Goal: Manage account settings

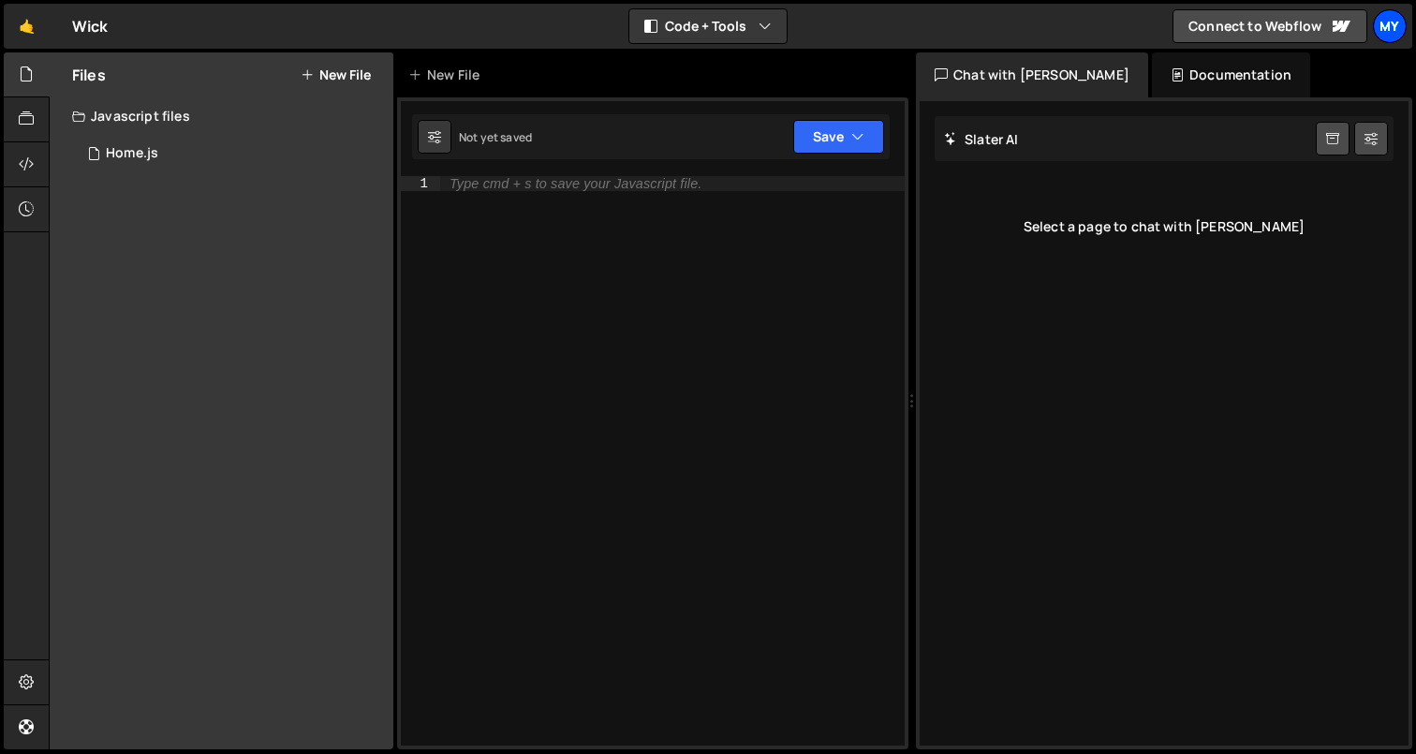
click at [1390, 29] on div "My" at bounding box center [1390, 26] width 34 height 34
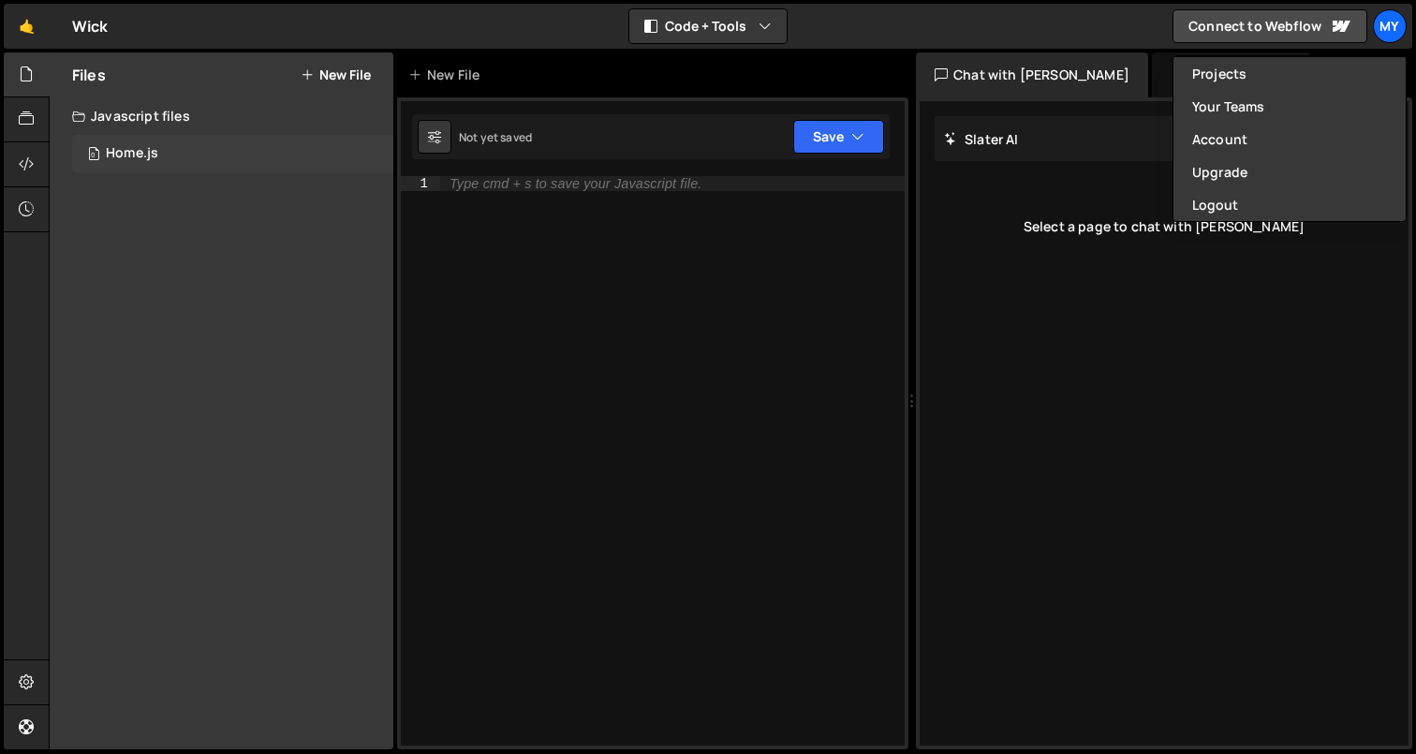
click at [131, 152] on div "Home.js" at bounding box center [132, 153] width 52 height 17
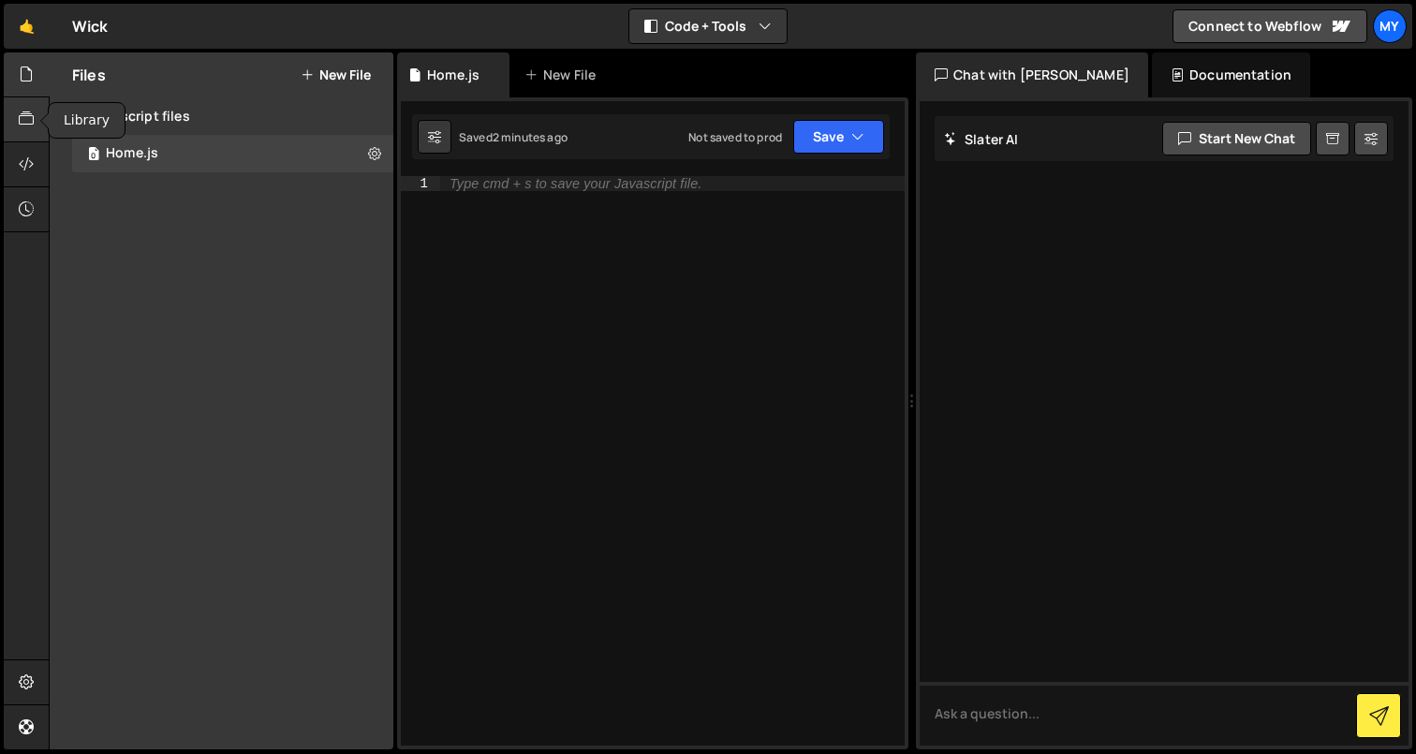
click at [25, 110] on icon at bounding box center [26, 119] width 15 height 21
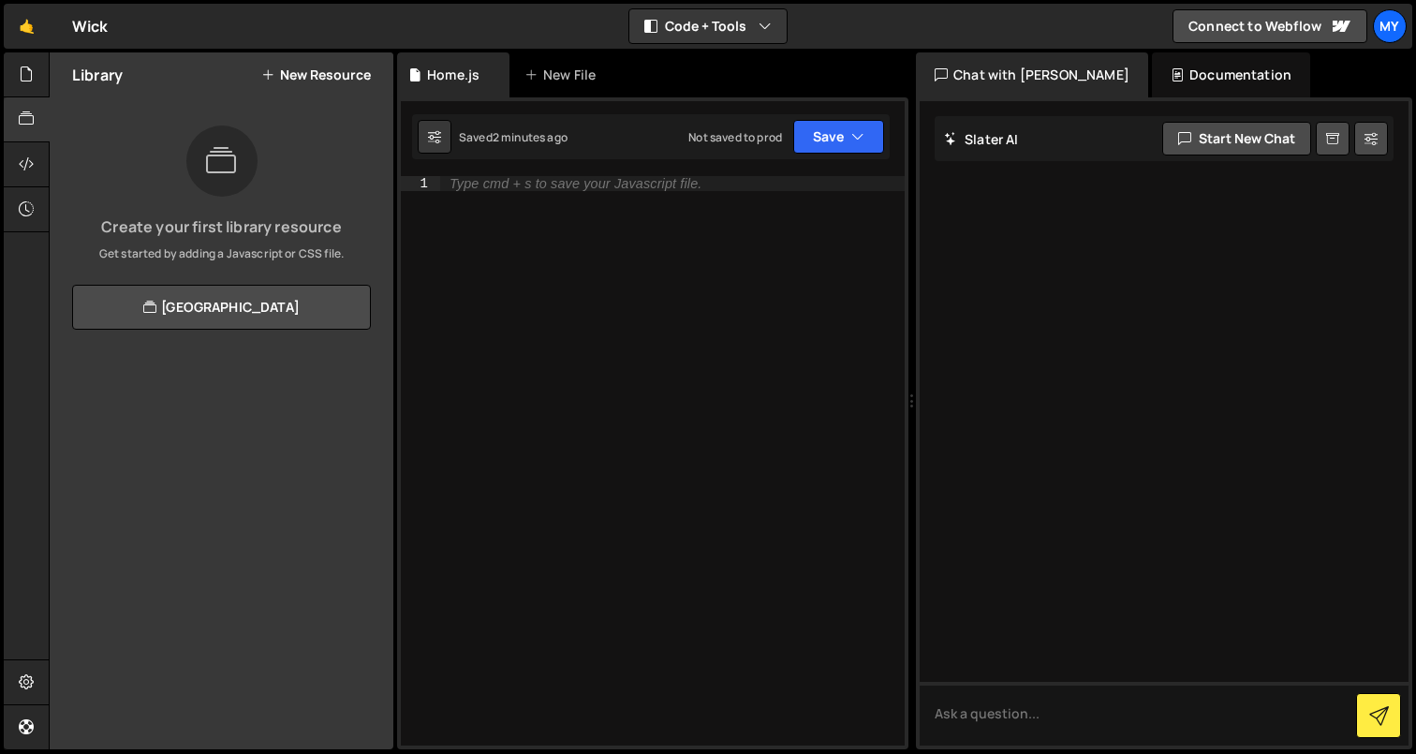
click at [1201, 80] on div "Documentation" at bounding box center [1231, 74] width 158 height 45
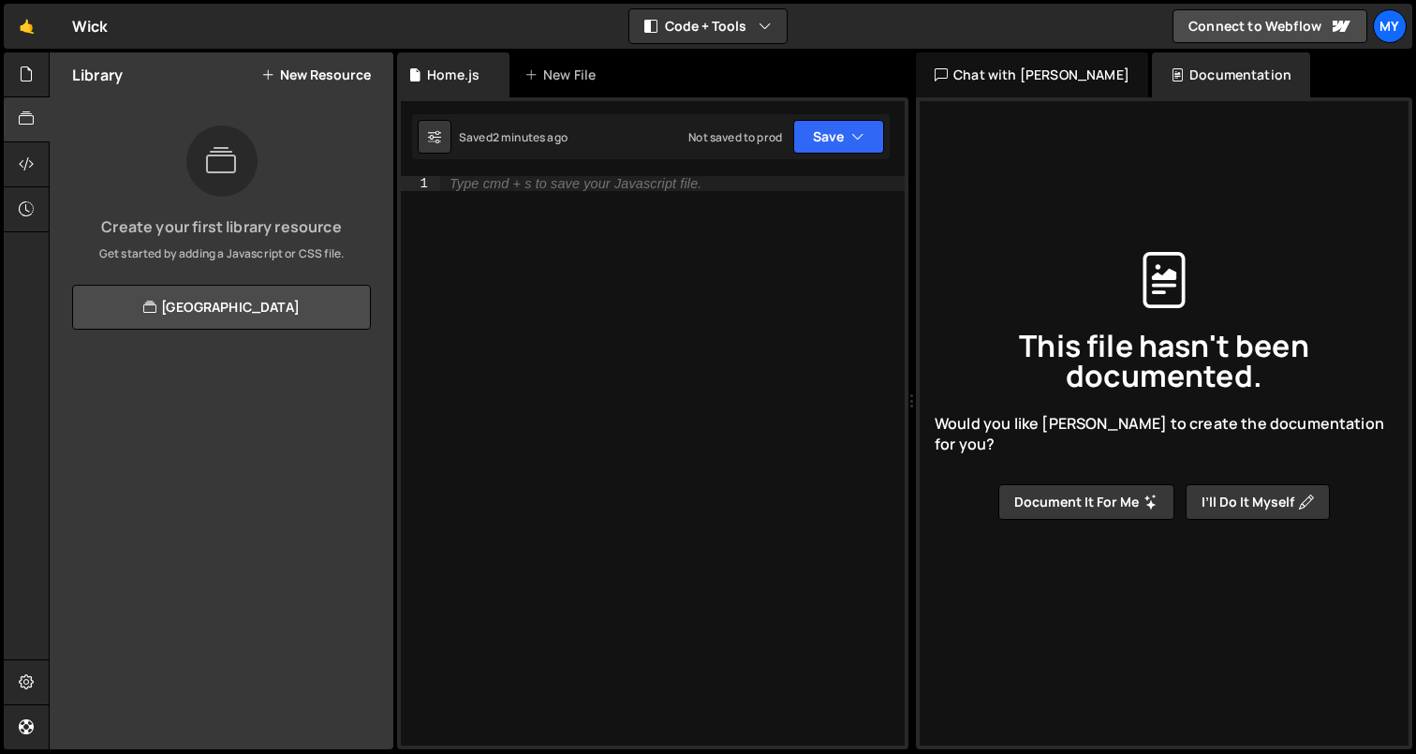
click at [1044, 75] on div "Chat with Slater AI" at bounding box center [1032, 74] width 232 height 45
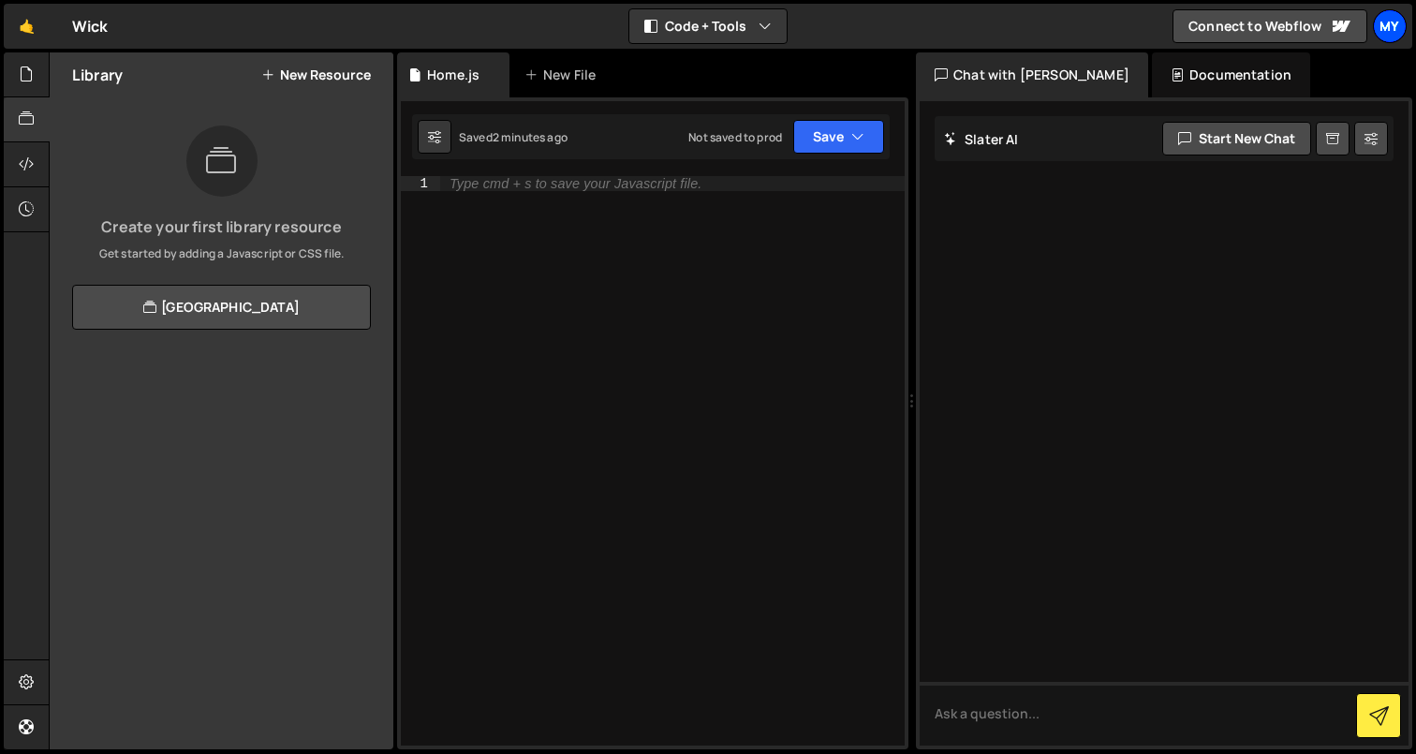
click at [1389, 22] on div "My" at bounding box center [1390, 26] width 34 height 34
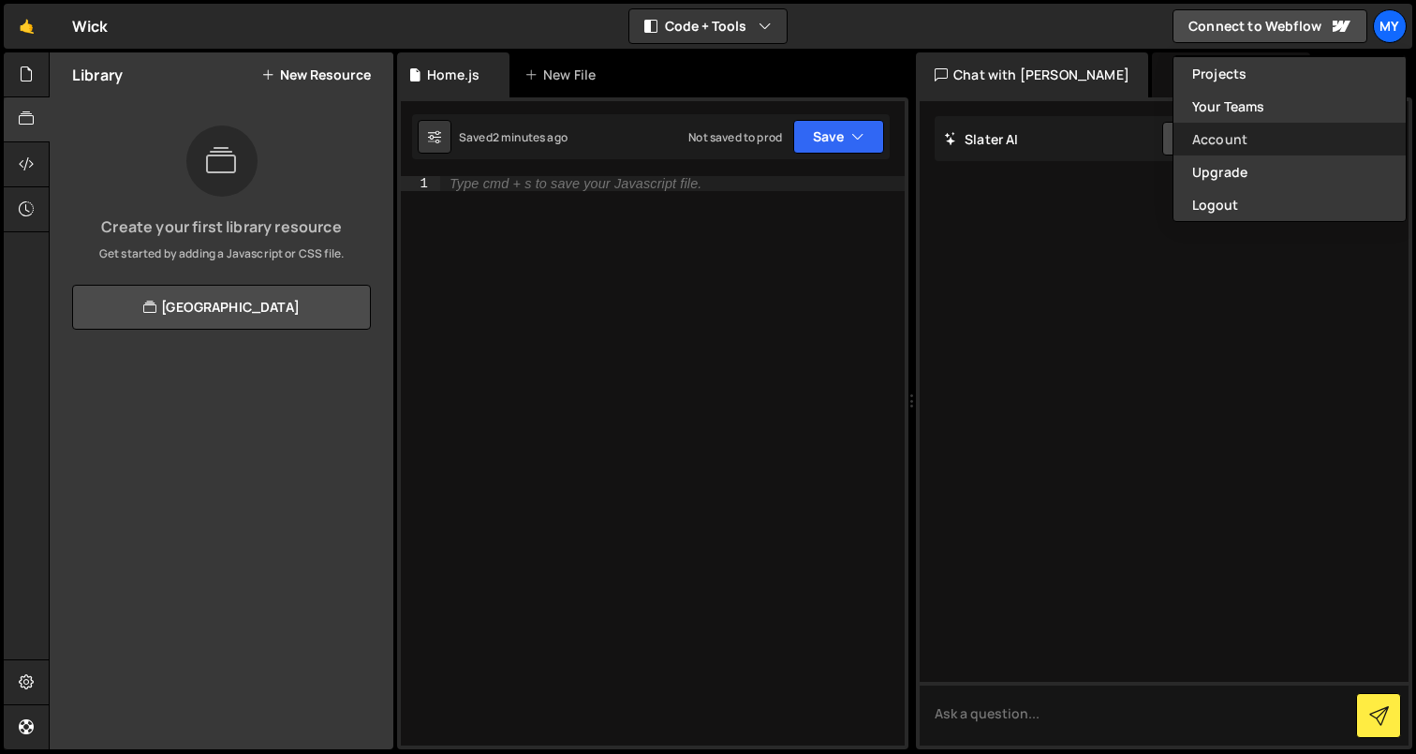
click at [1293, 131] on link "Account" at bounding box center [1289, 139] width 232 height 33
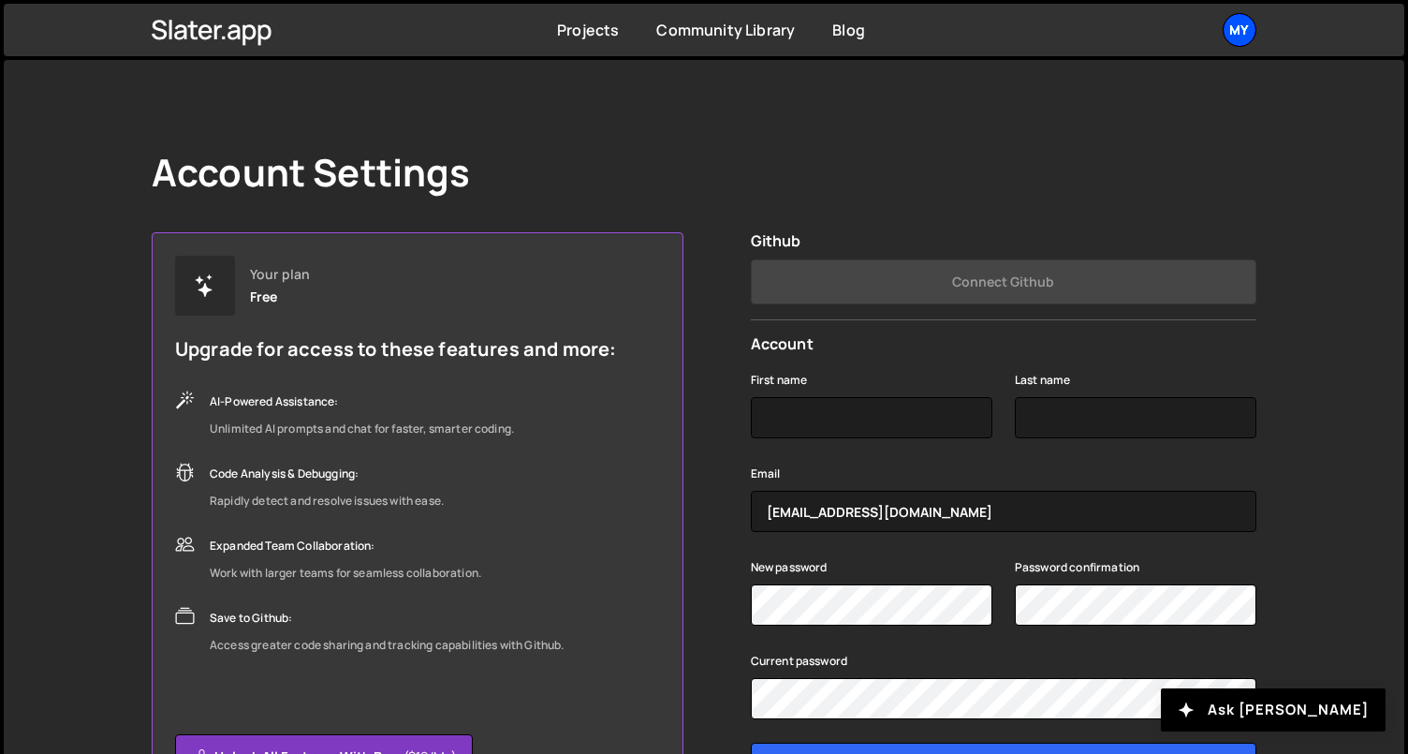
click at [1242, 25] on div "My" at bounding box center [1240, 30] width 34 height 34
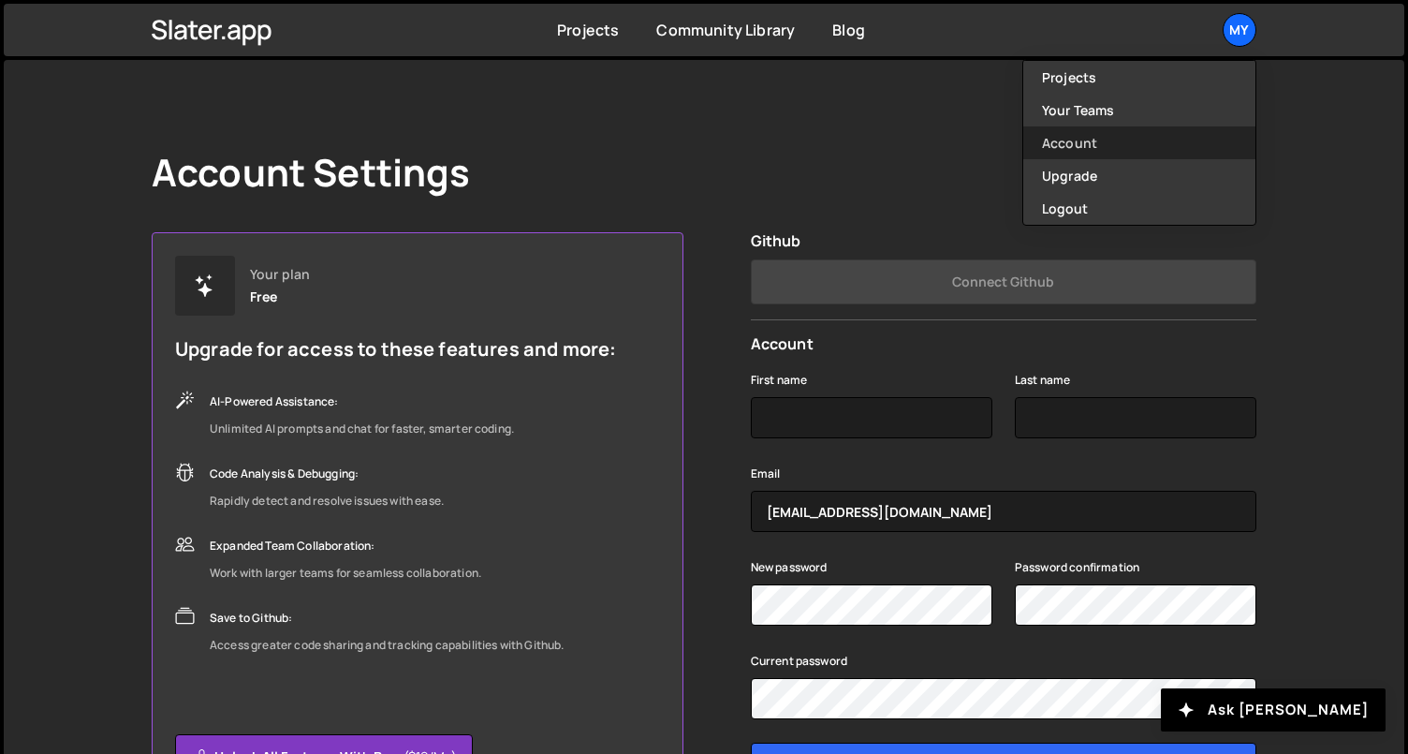
click at [1078, 140] on link "Account" at bounding box center [1139, 142] width 232 height 33
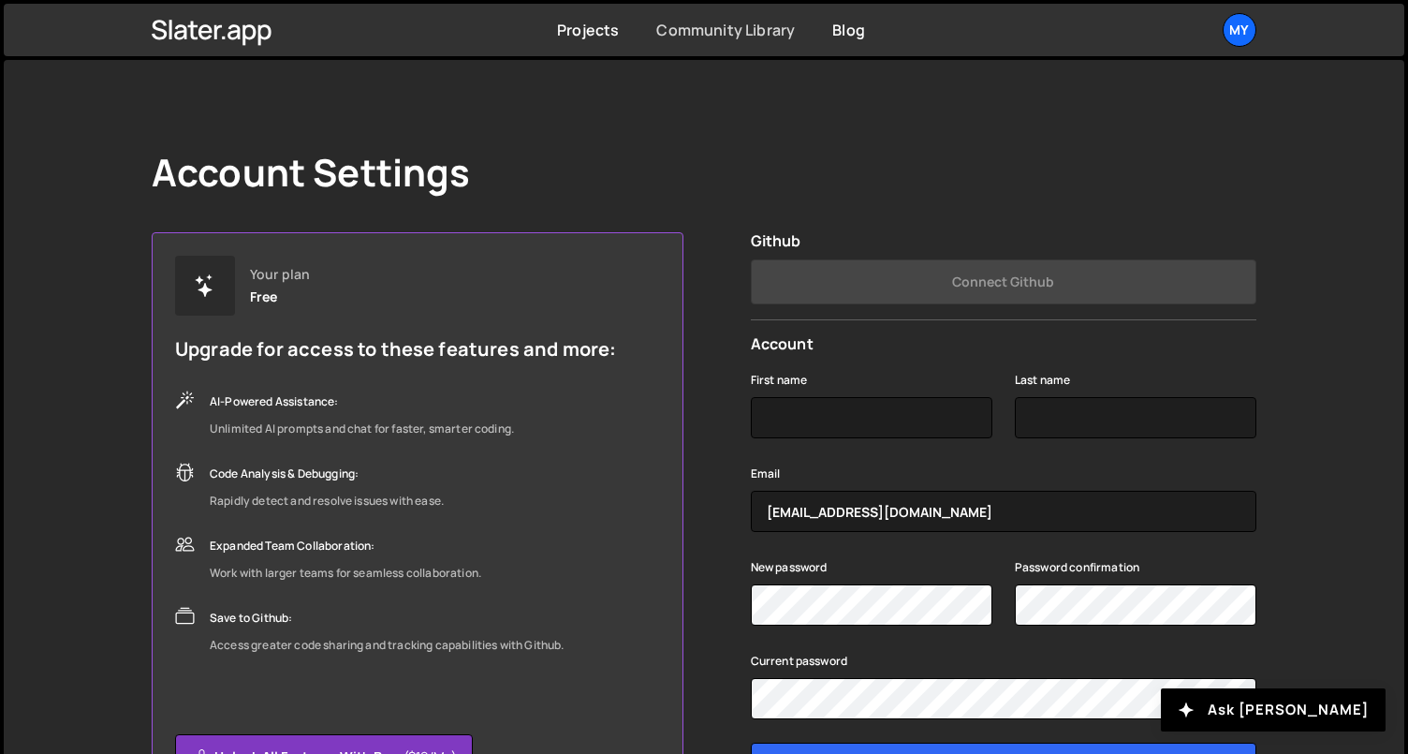
click at [778, 32] on link "Community Library" at bounding box center [725, 30] width 139 height 21
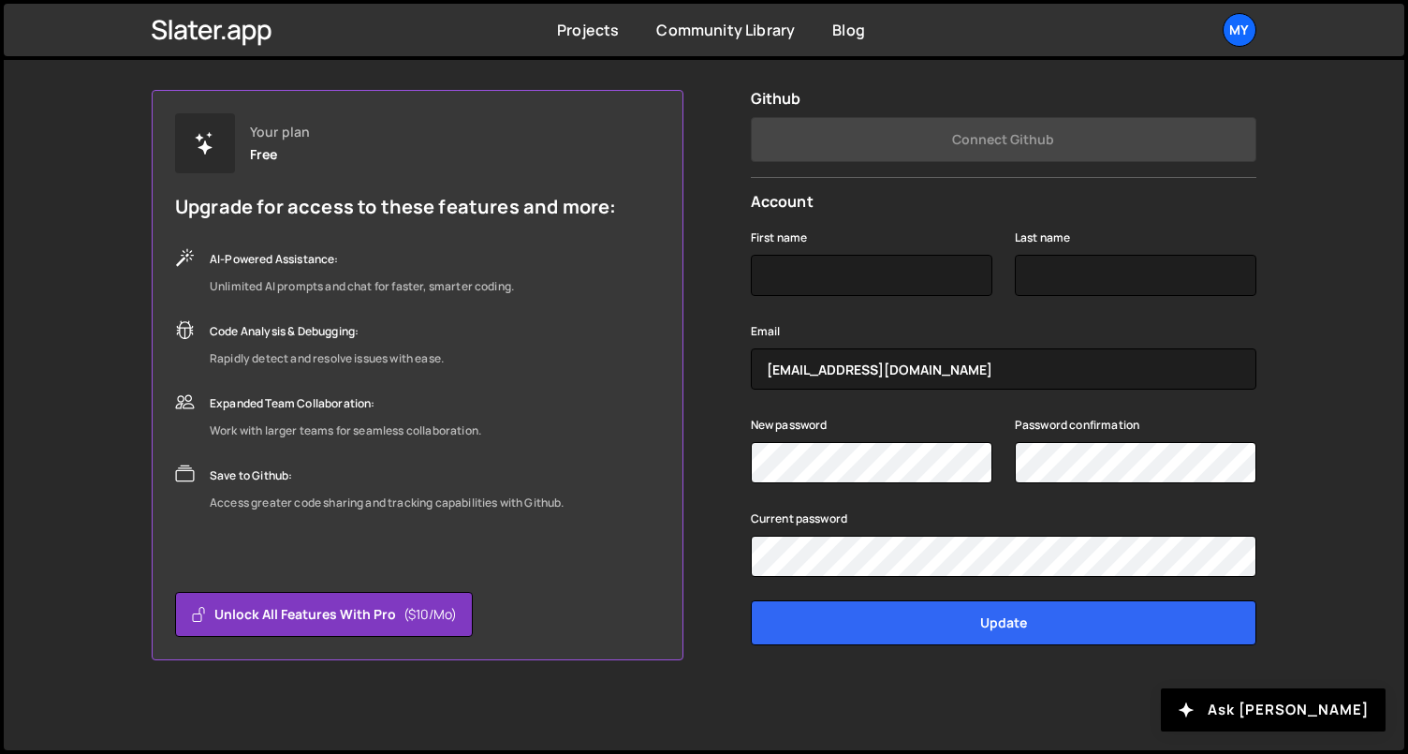
scroll to position [141, 0]
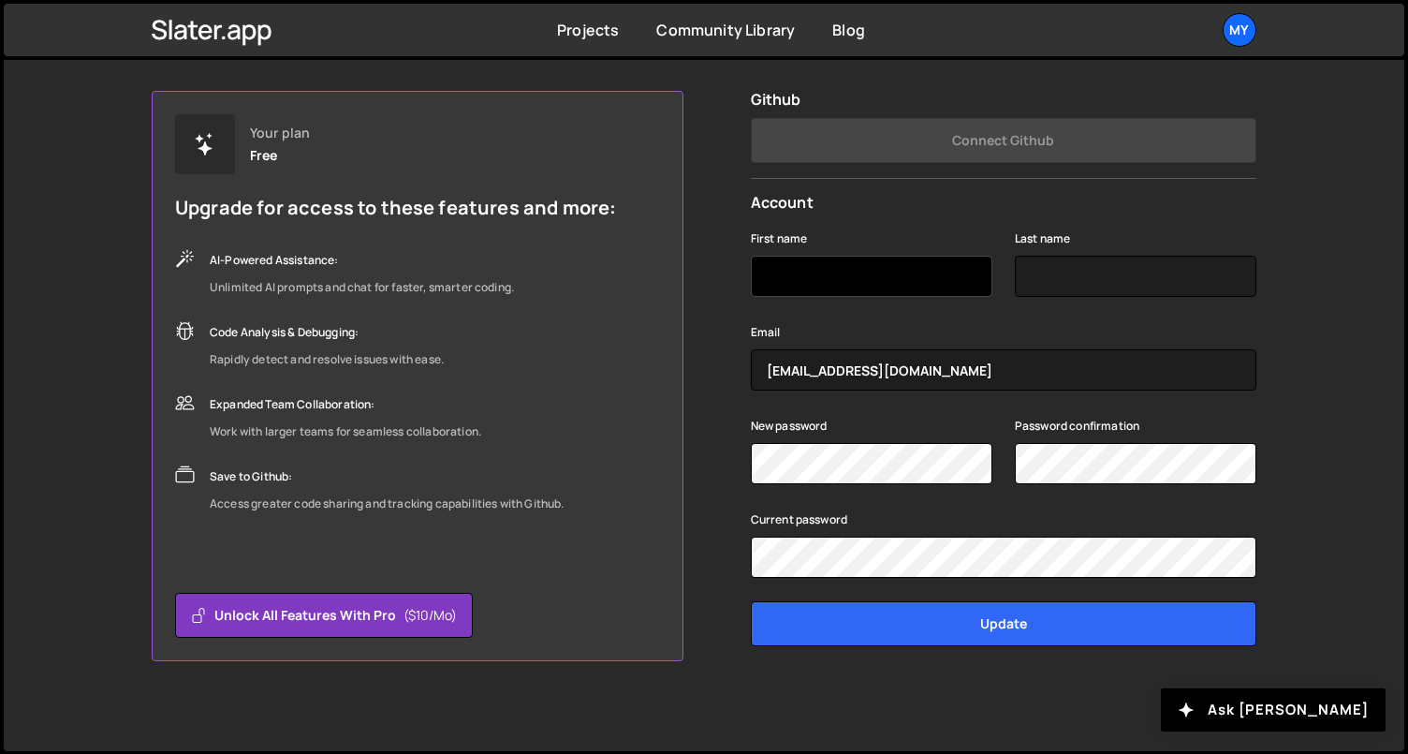
click at [880, 276] on input "First name" at bounding box center [872, 276] width 242 height 41
type input "Paula"
type input "Auchterlonie"
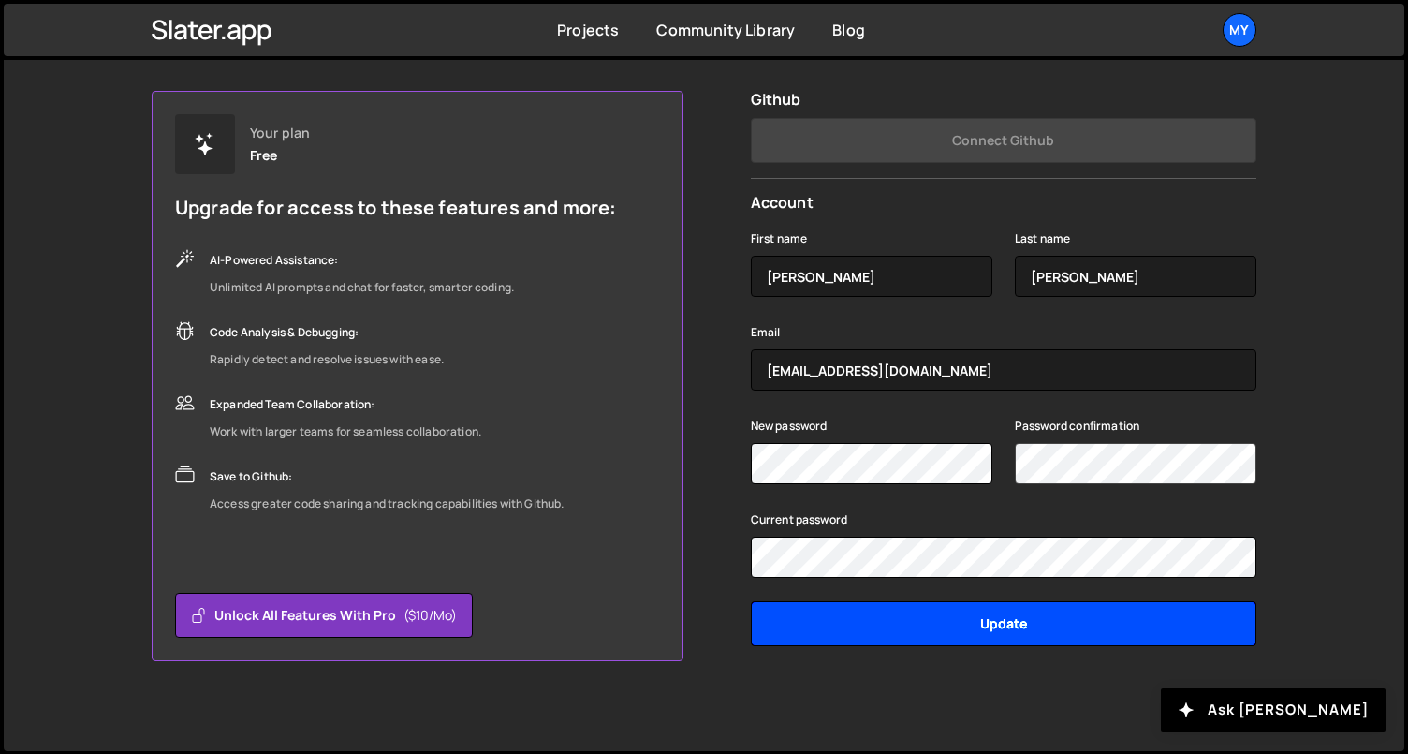
scroll to position [0, 0]
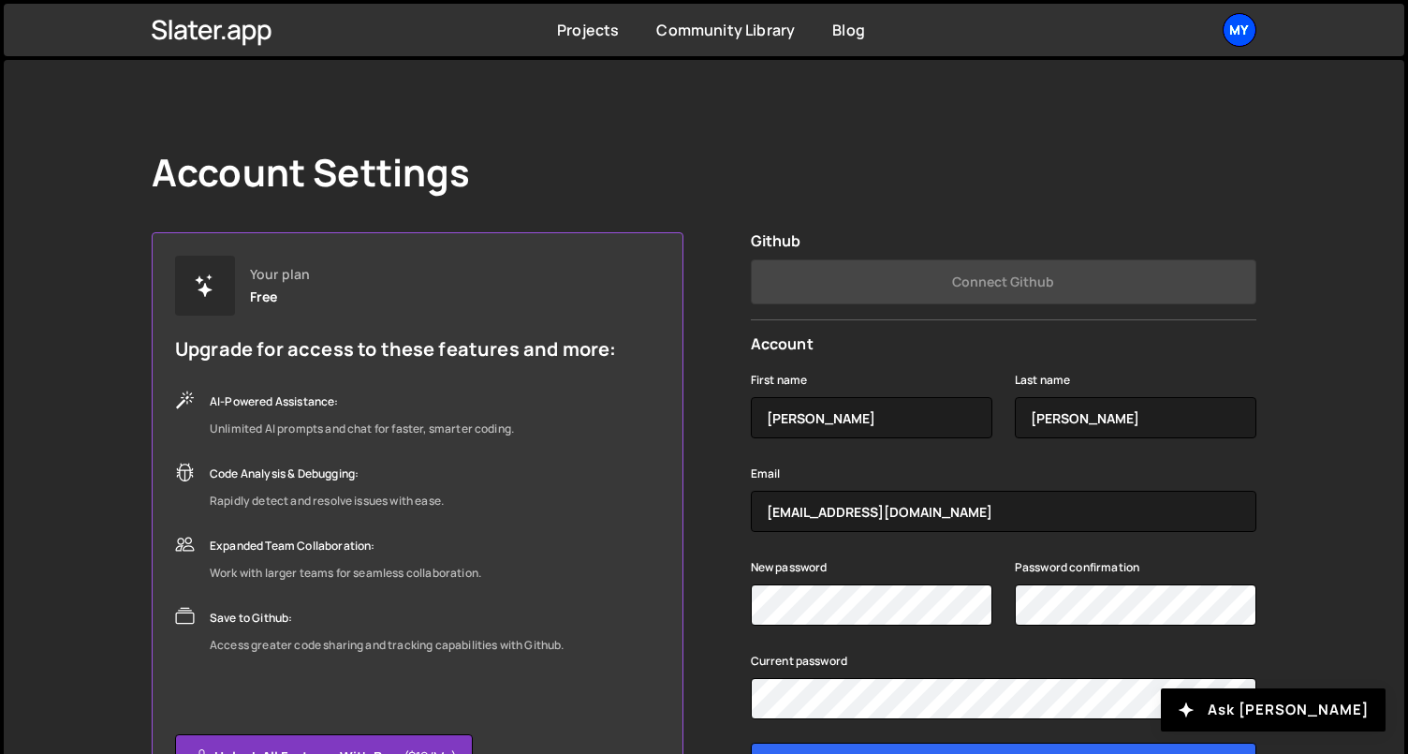
click at [1244, 19] on div "My" at bounding box center [1240, 30] width 34 height 34
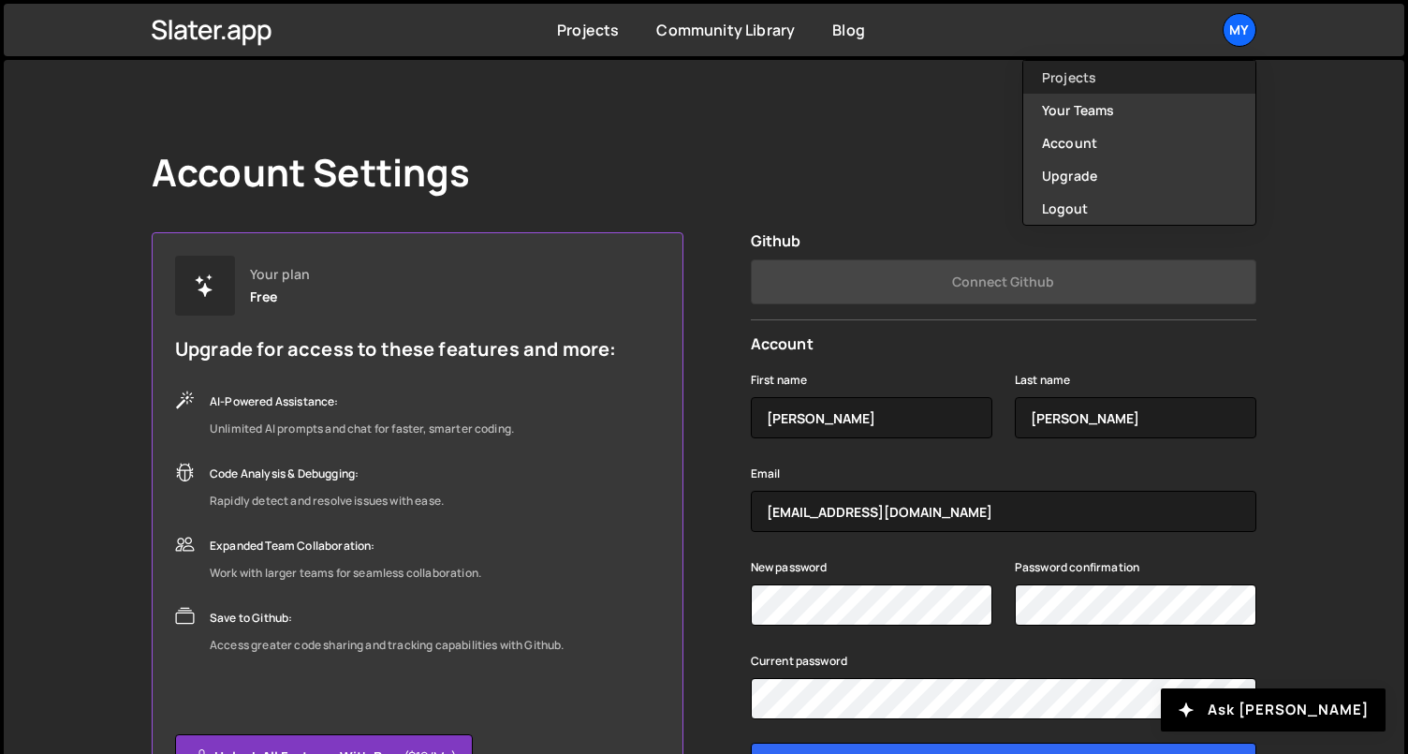
click at [1088, 80] on link "Projects" at bounding box center [1139, 77] width 232 height 33
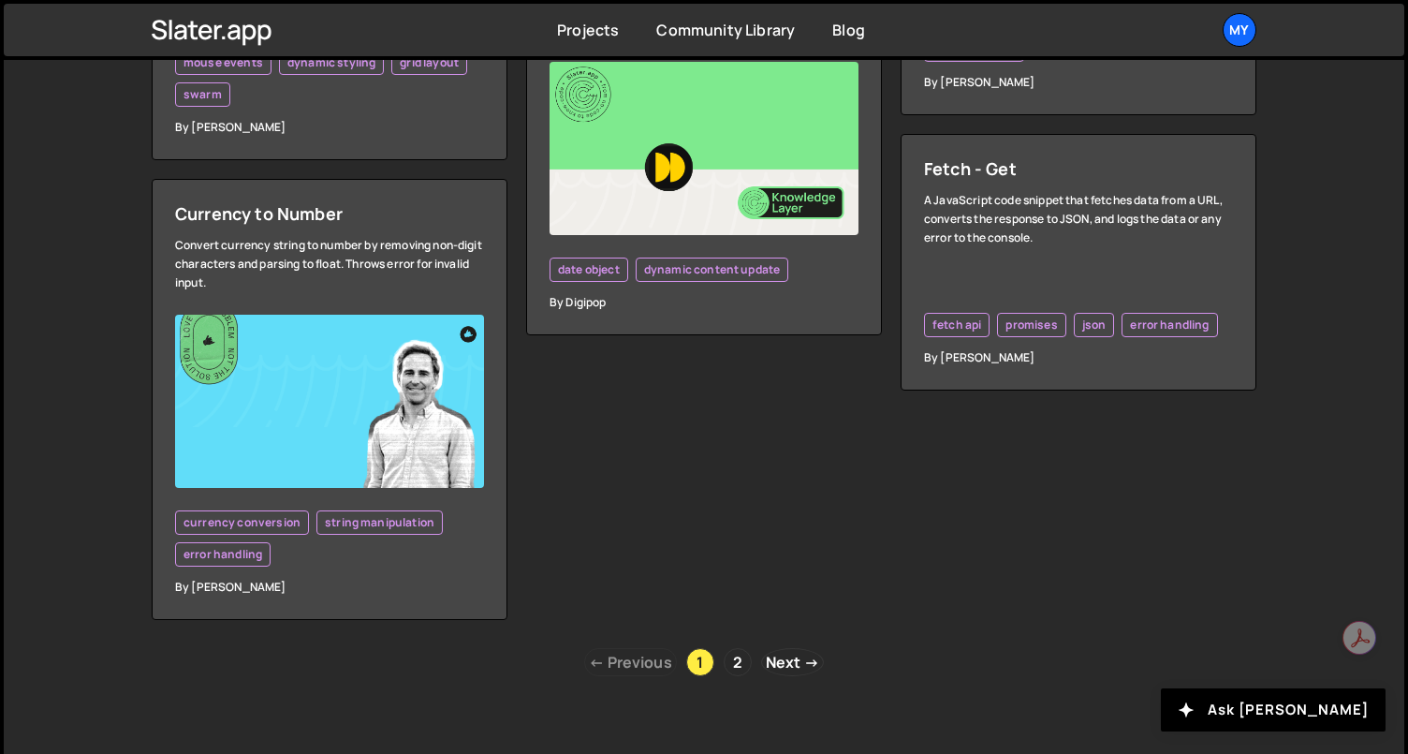
scroll to position [5463, 0]
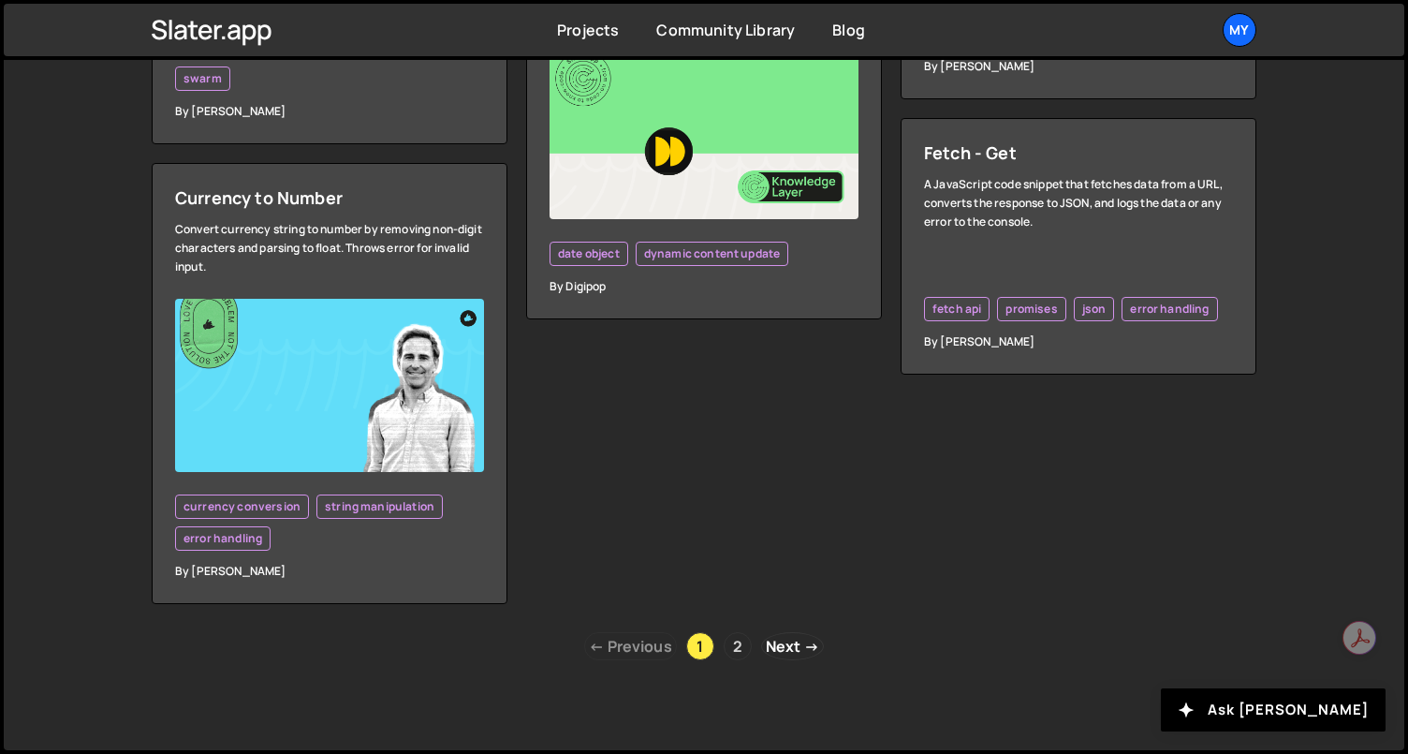
click at [739, 645] on link "2" at bounding box center [738, 646] width 28 height 28
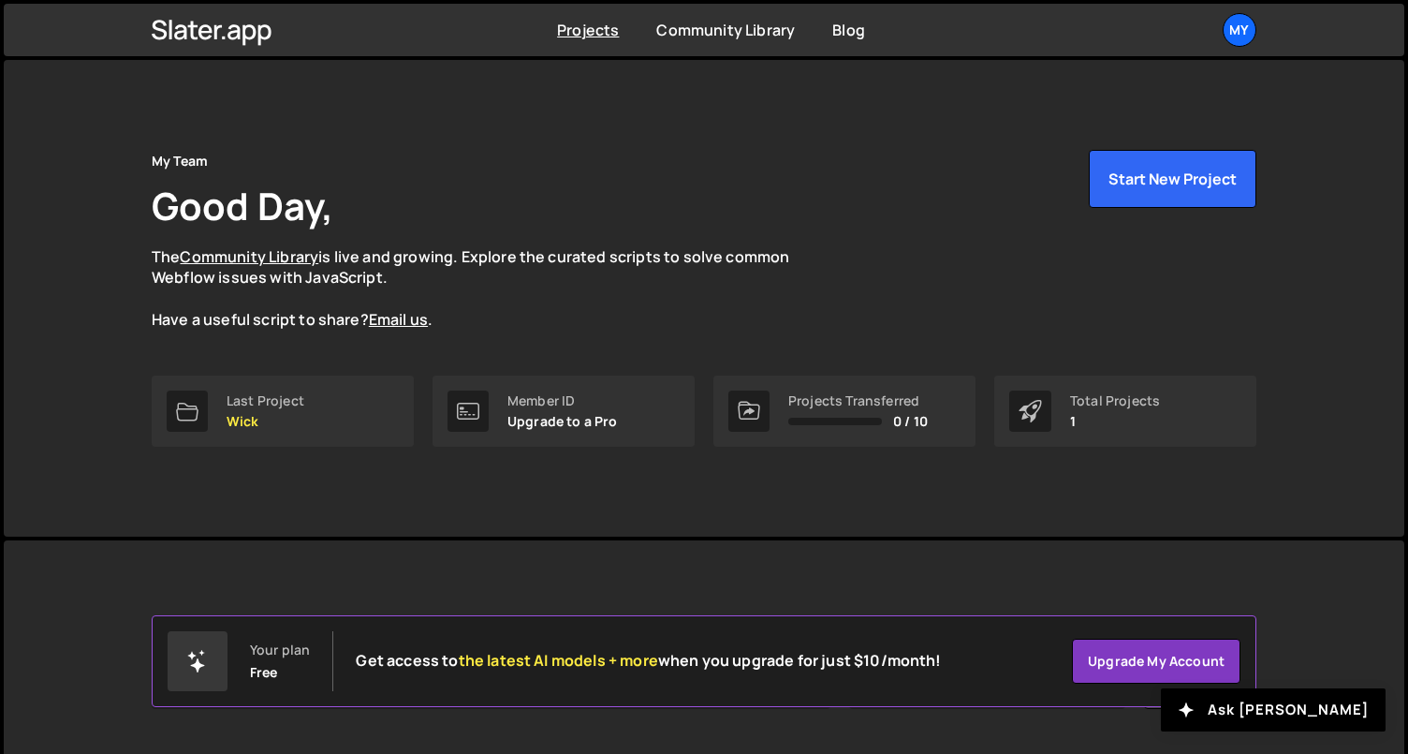
click at [1024, 413] on icon at bounding box center [1025, 415] width 7 height 7
click at [278, 401] on div "Last Project" at bounding box center [266, 400] width 78 height 15
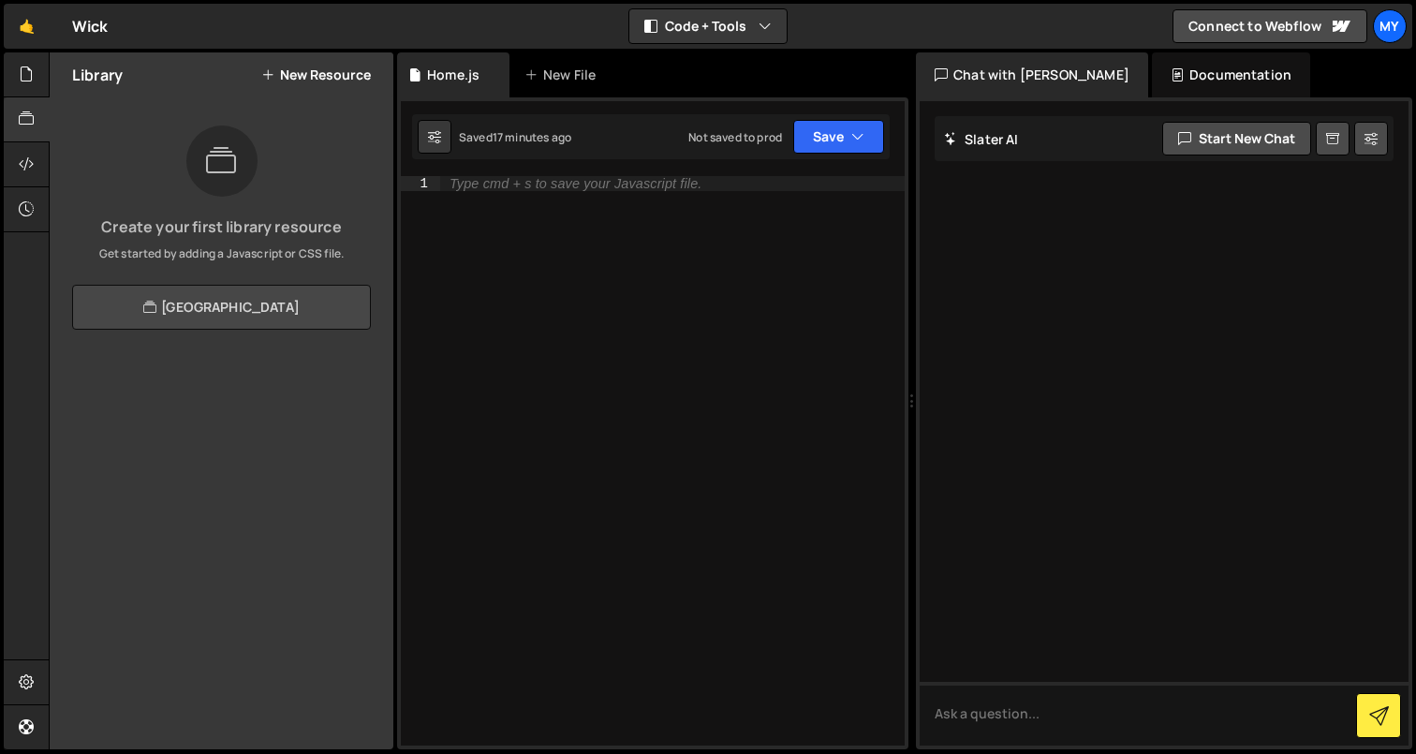
click at [245, 307] on link "[GEOGRAPHIC_DATA]" at bounding box center [221, 307] width 299 height 45
click at [1182, 75] on div "Documentation" at bounding box center [1231, 74] width 158 height 45
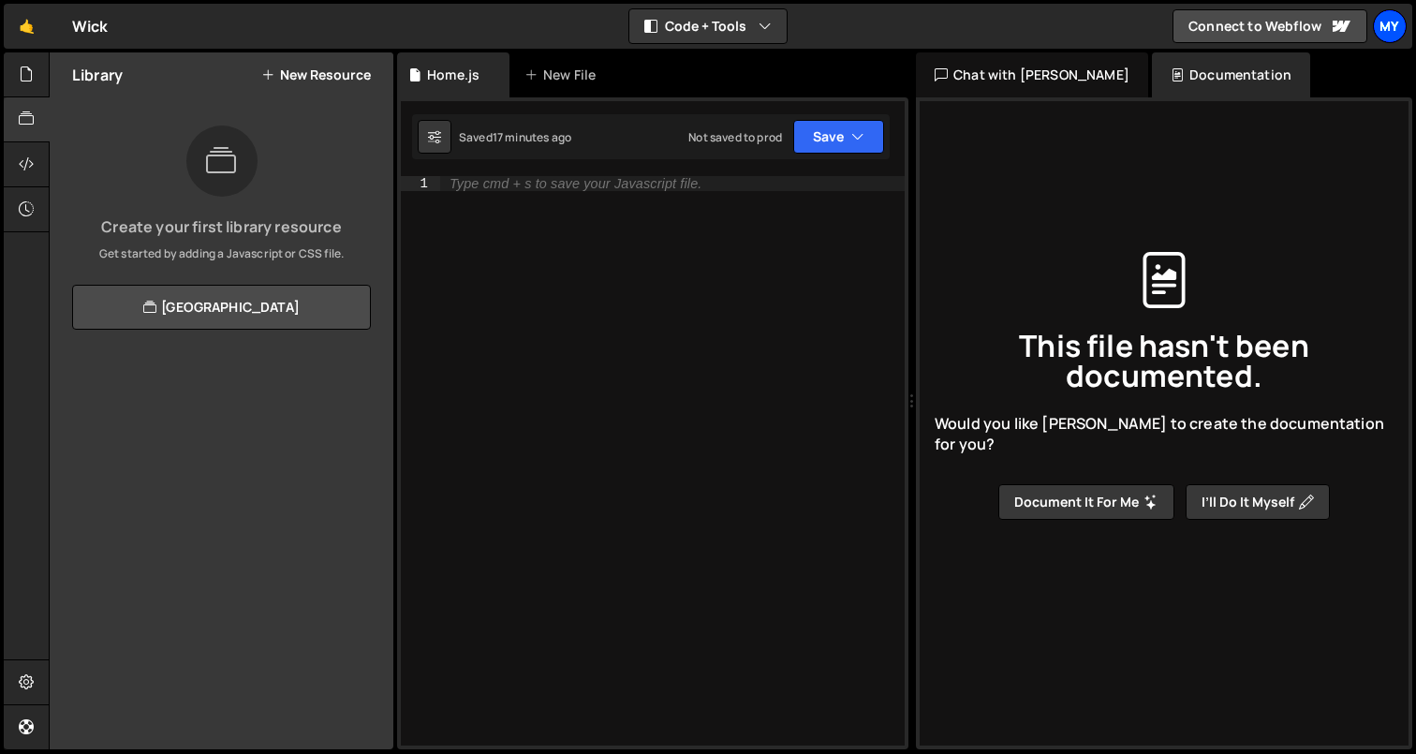
click at [1388, 23] on div "My" at bounding box center [1390, 26] width 34 height 34
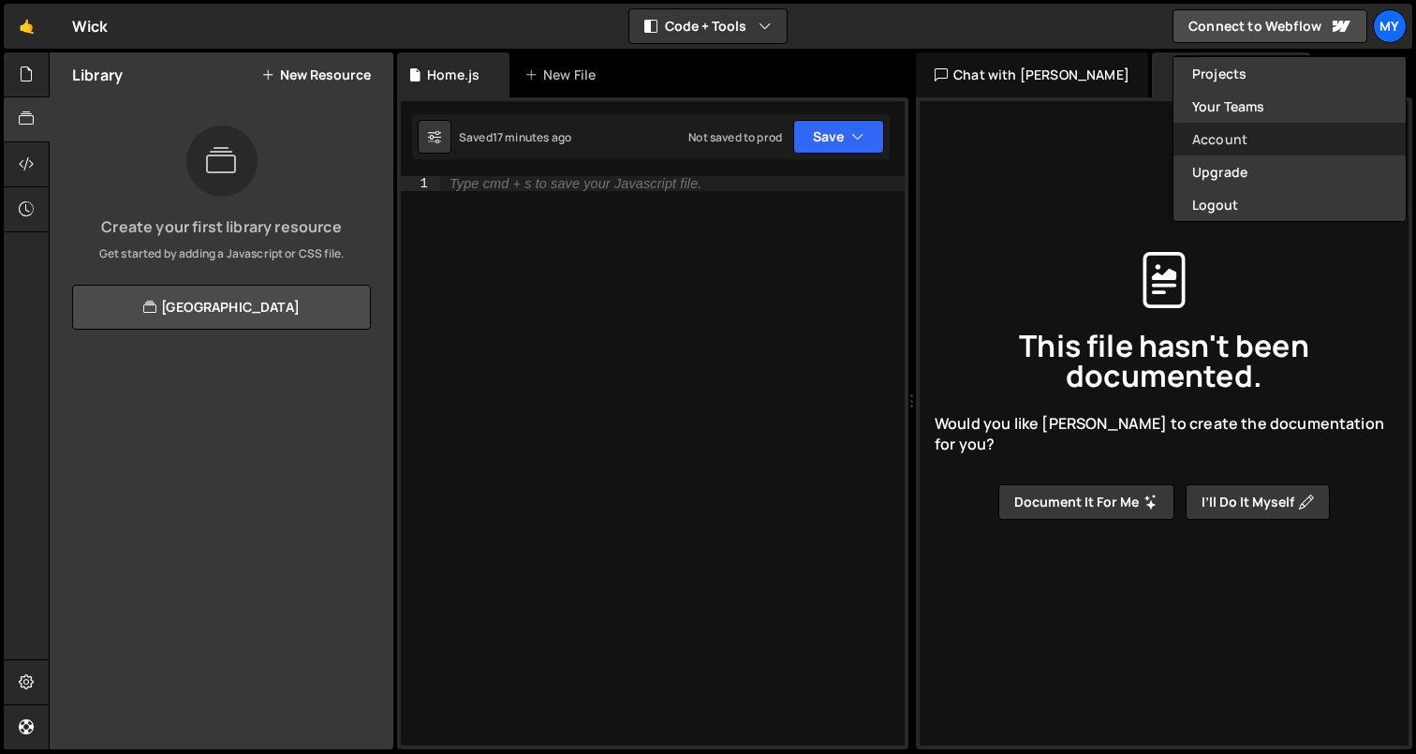
click at [1233, 131] on link "Account" at bounding box center [1289, 139] width 232 height 33
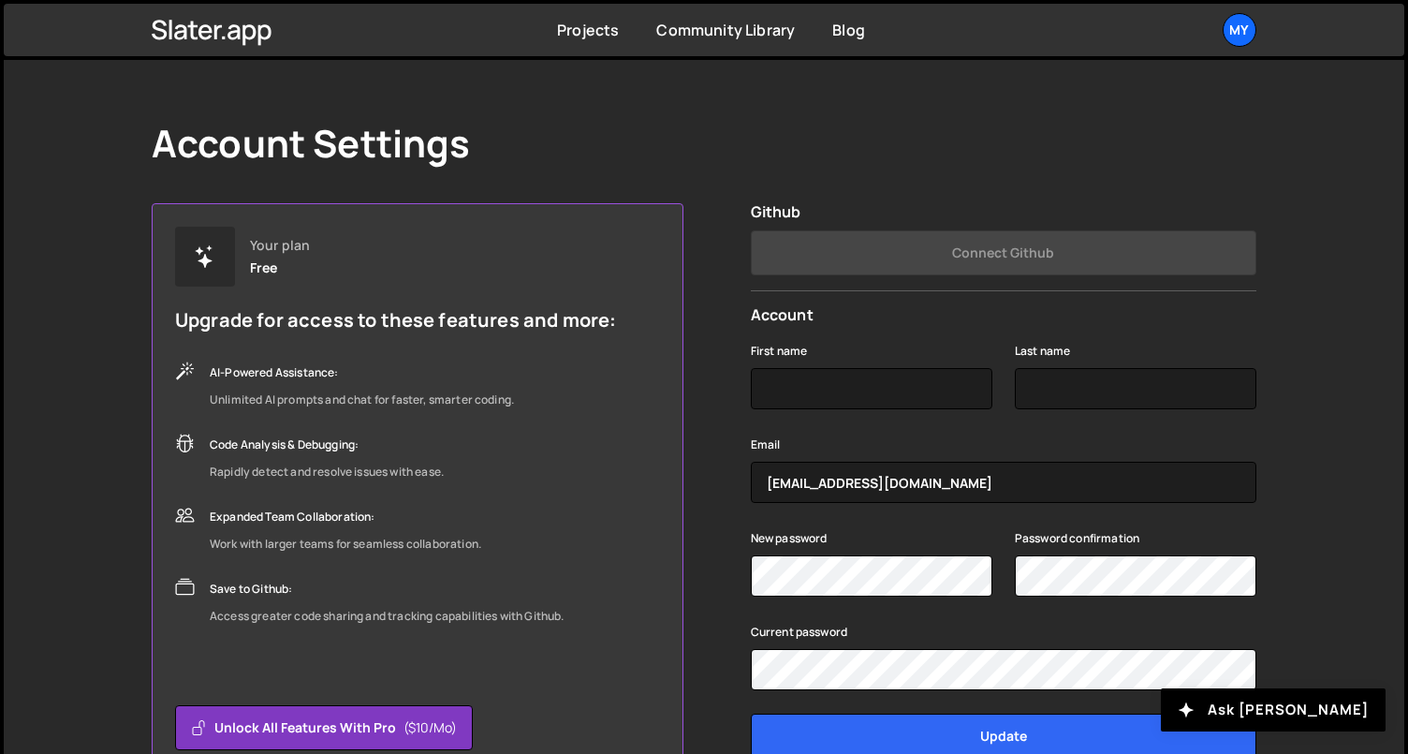
scroll to position [31, 0]
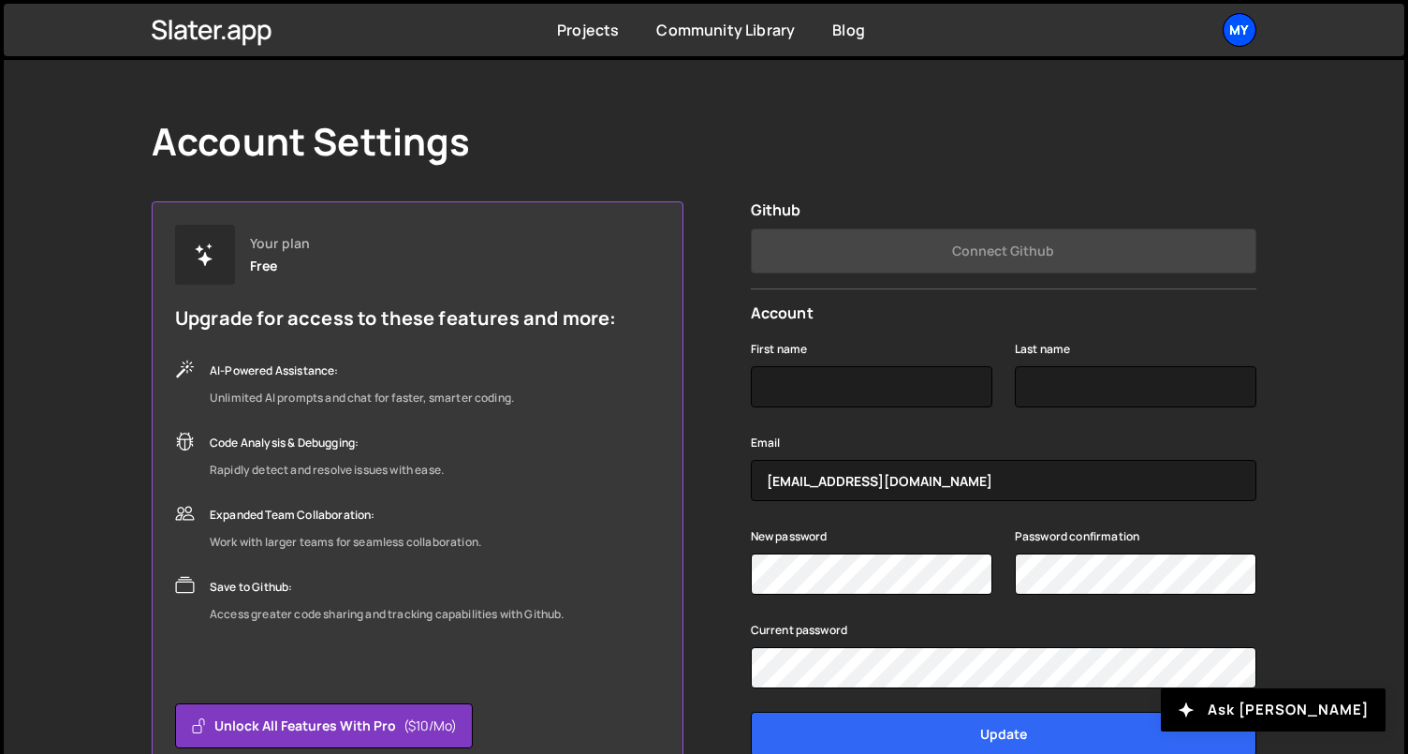
click at [1243, 24] on div "My" at bounding box center [1240, 30] width 34 height 34
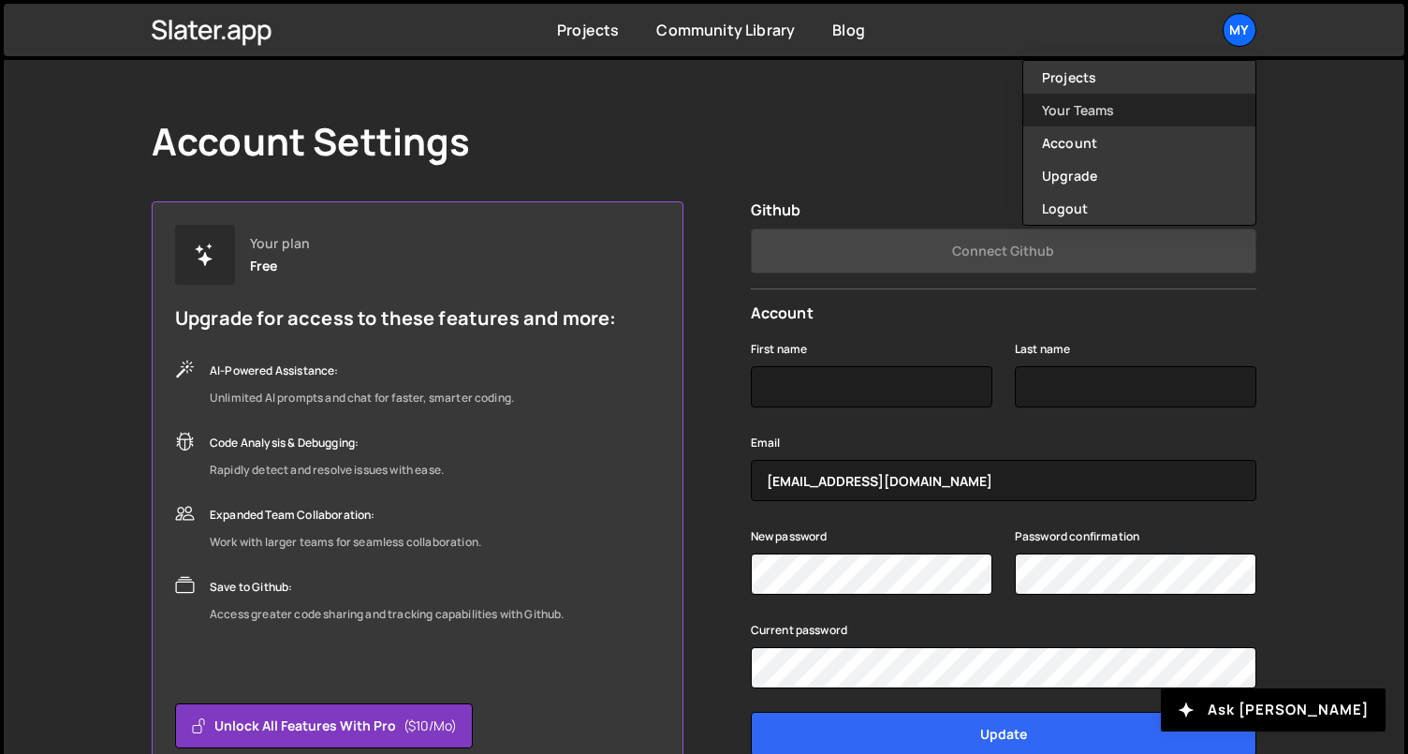
click at [1126, 113] on link "Your Teams" at bounding box center [1139, 110] width 232 height 33
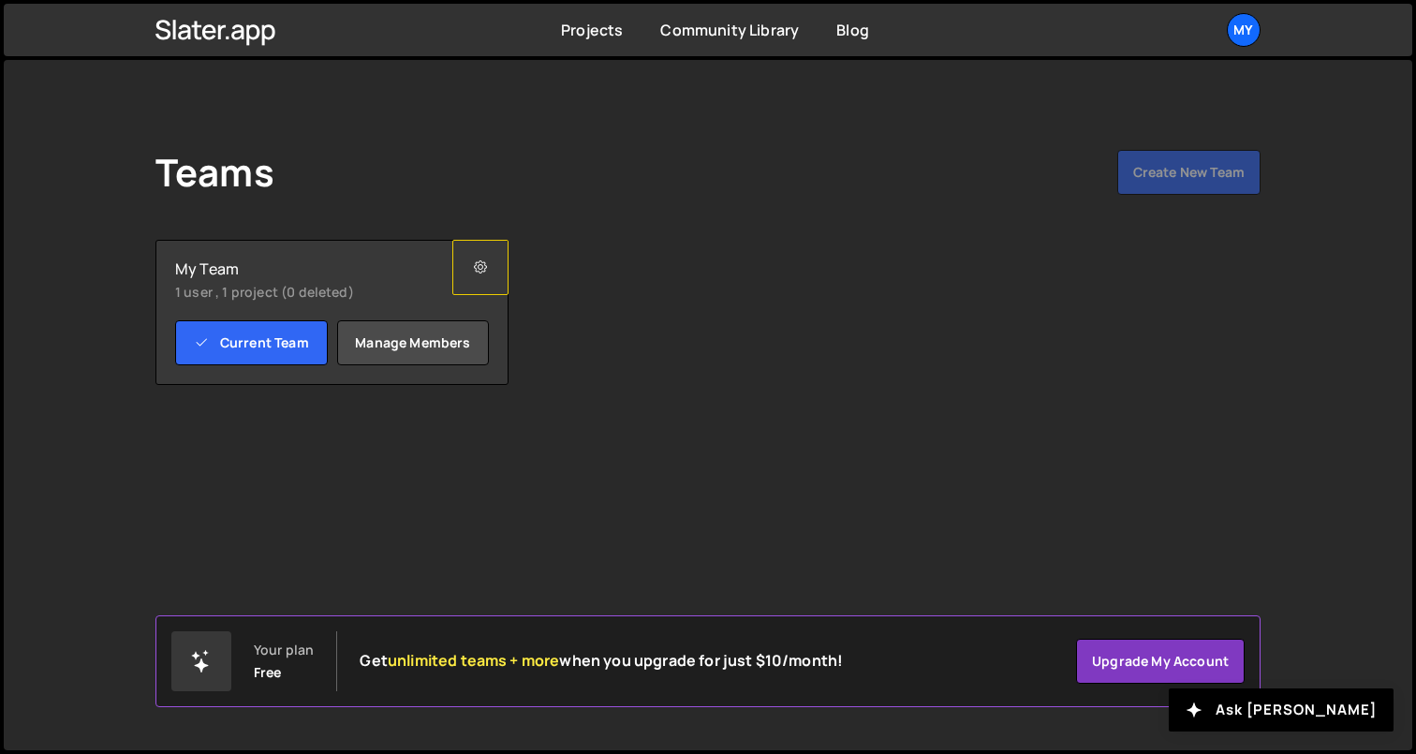
click at [477, 264] on icon at bounding box center [480, 267] width 13 height 19
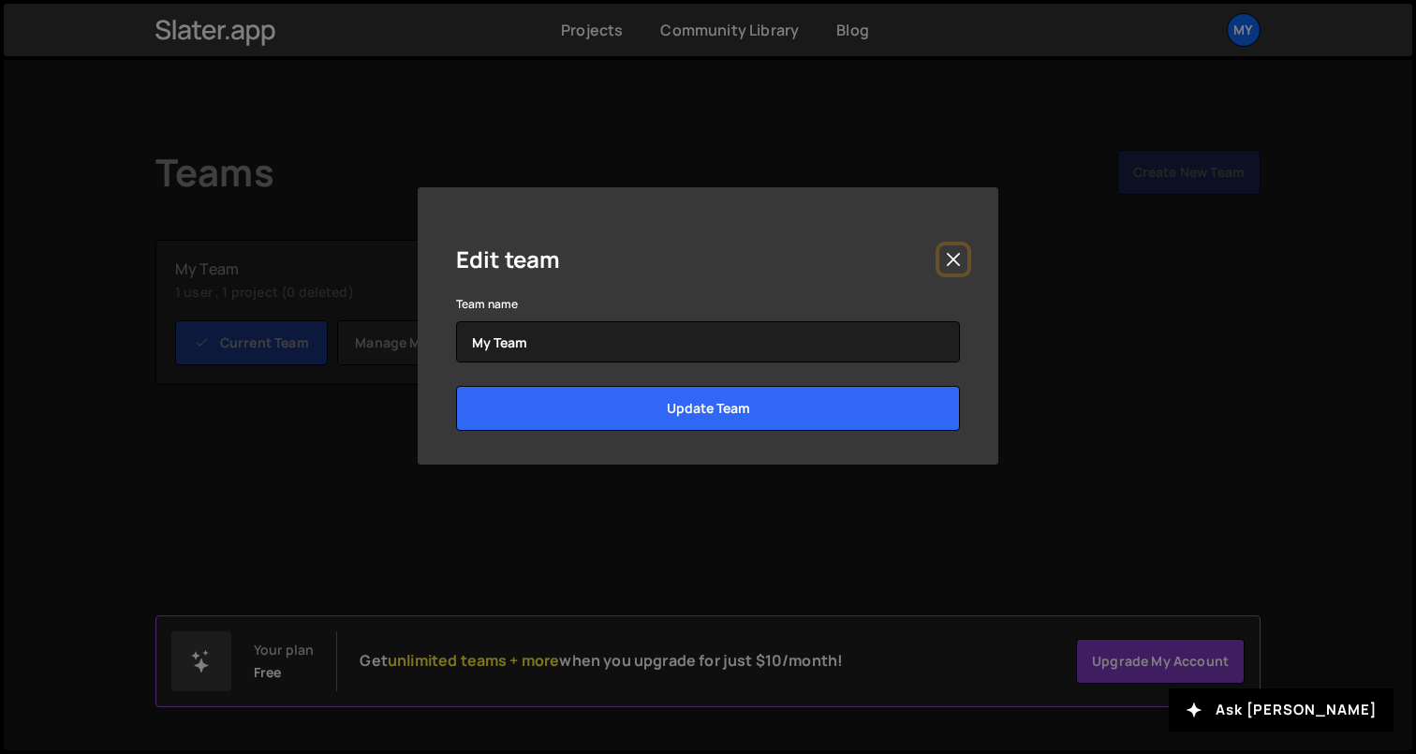
click at [952, 256] on button "Close" at bounding box center [953, 259] width 28 height 28
